Goal: Transaction & Acquisition: Purchase product/service

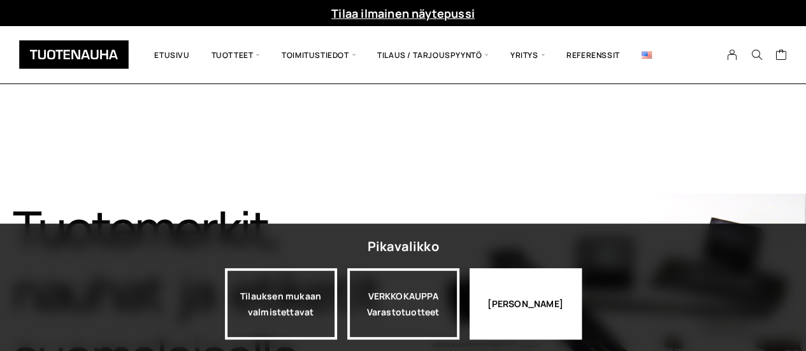
click at [494, 307] on div "Jatka katselua" at bounding box center [525, 303] width 112 height 71
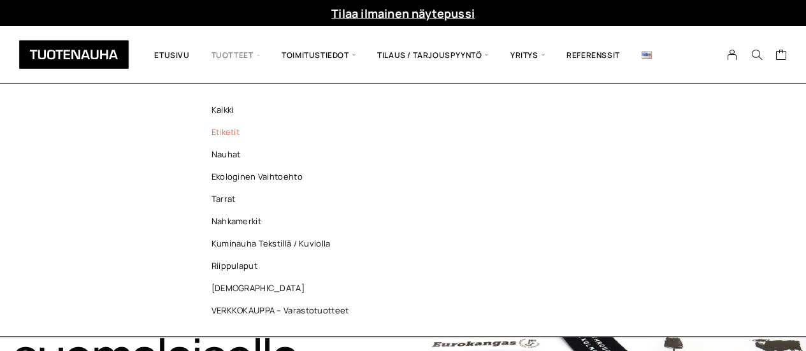
click at [220, 132] on link "Etiketit" at bounding box center [283, 132] width 185 height 22
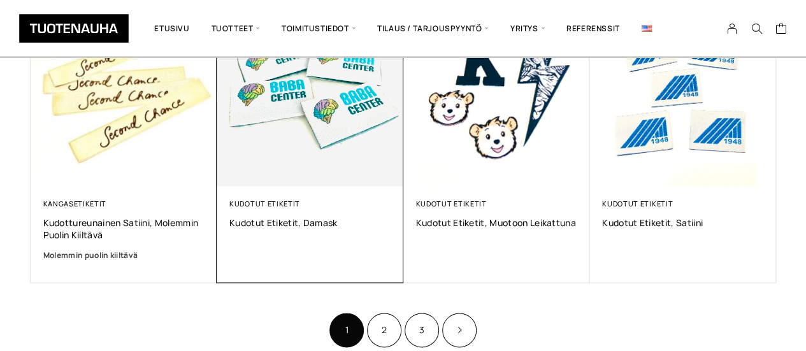
scroll to position [828, 0]
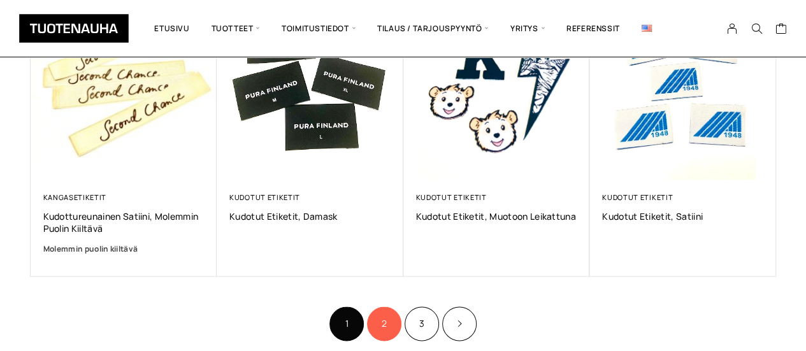
click at [376, 317] on link "2" at bounding box center [384, 323] width 34 height 34
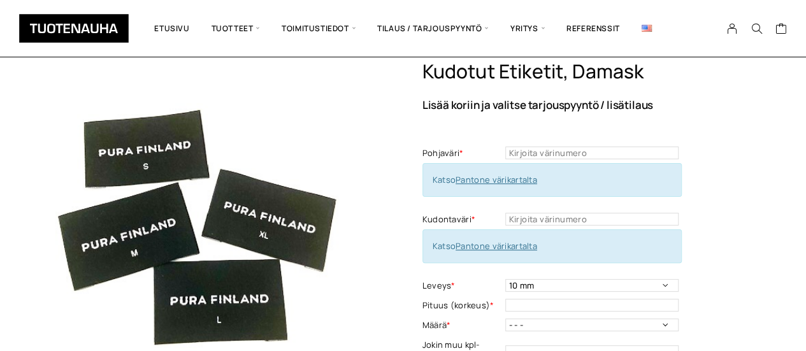
scroll to position [64, 0]
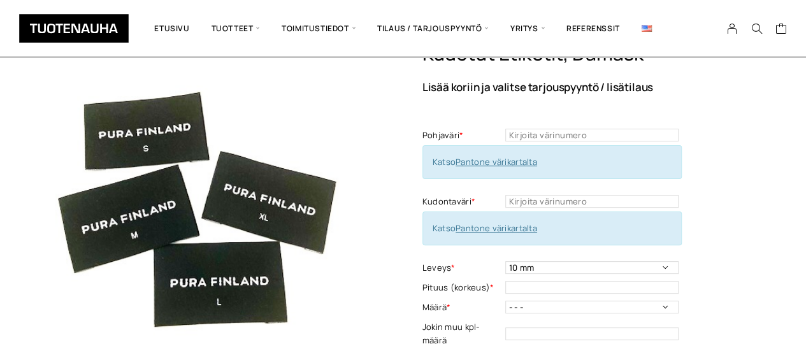
click at [530, 157] on link "Pantone värikartalta" at bounding box center [496, 161] width 82 height 11
click at [461, 155] on div "Katso Pantone värikartalta" at bounding box center [551, 162] width 259 height 34
click at [468, 161] on link "Pantone värikartalta" at bounding box center [496, 161] width 82 height 11
click at [585, 129] on input "text" at bounding box center [591, 135] width 173 height 13
type input "427"
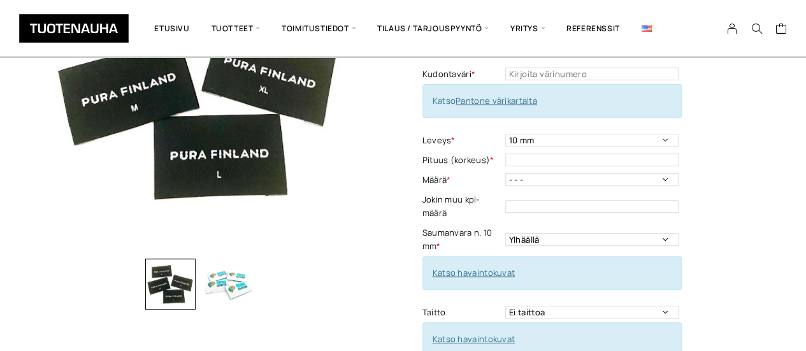
scroll to position [255, 0]
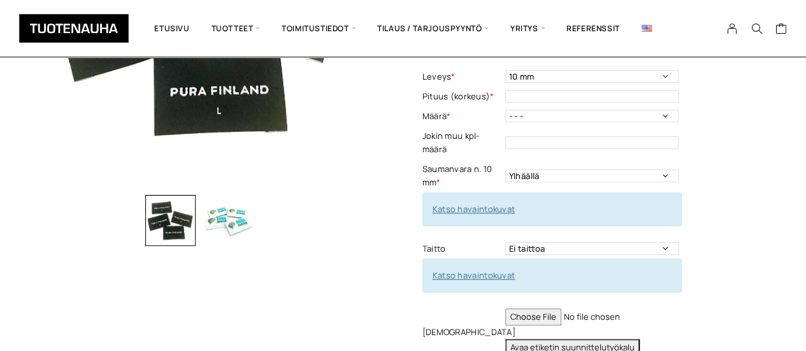
click at [479, 207] on link "Katso havaintokuvat" at bounding box center [473, 208] width 83 height 11
drag, startPoint x: 529, startPoint y: 122, endPoint x: 532, endPoint y: 116, distance: 6.6
click at [529, 122] on td "- - - 500 kpl 1000 kpl 1500 kpl 2000 kpl 2500 kpl 3000 kpl 3500 kpl 4000 kpl Mä…" at bounding box center [593, 116] width 176 height 20
click at [532, 116] on select "- - - 500 kpl 1000 kpl 1500 kpl 2000 kpl 2500 kpl 3000 kpl 3500 kpl 4000 kpl" at bounding box center [591, 116] width 173 height 13
select select "500 kpl"
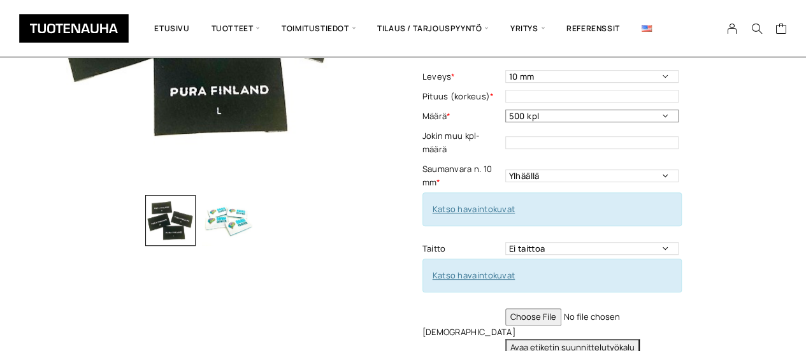
click at [505, 110] on select "- - - 500 kpl 1000 kpl 1500 kpl 2000 kpl 2500 kpl 3000 kpl 3500 kpl 4000 kpl" at bounding box center [591, 116] width 173 height 13
click at [675, 155] on td "This field can't be Empty" at bounding box center [593, 142] width 176 height 33
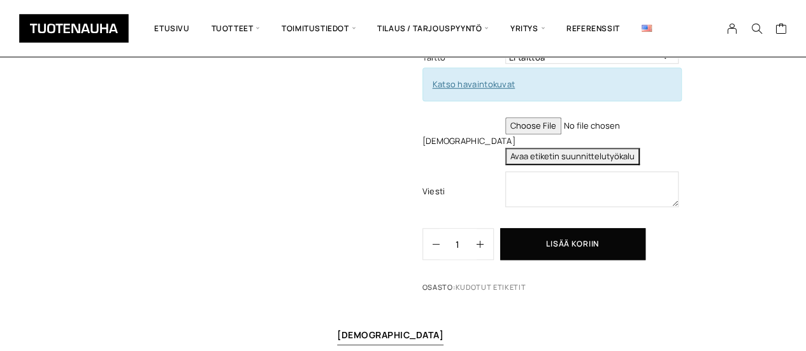
scroll to position [64, 0]
